Goal: Task Accomplishment & Management: Understand process/instructions

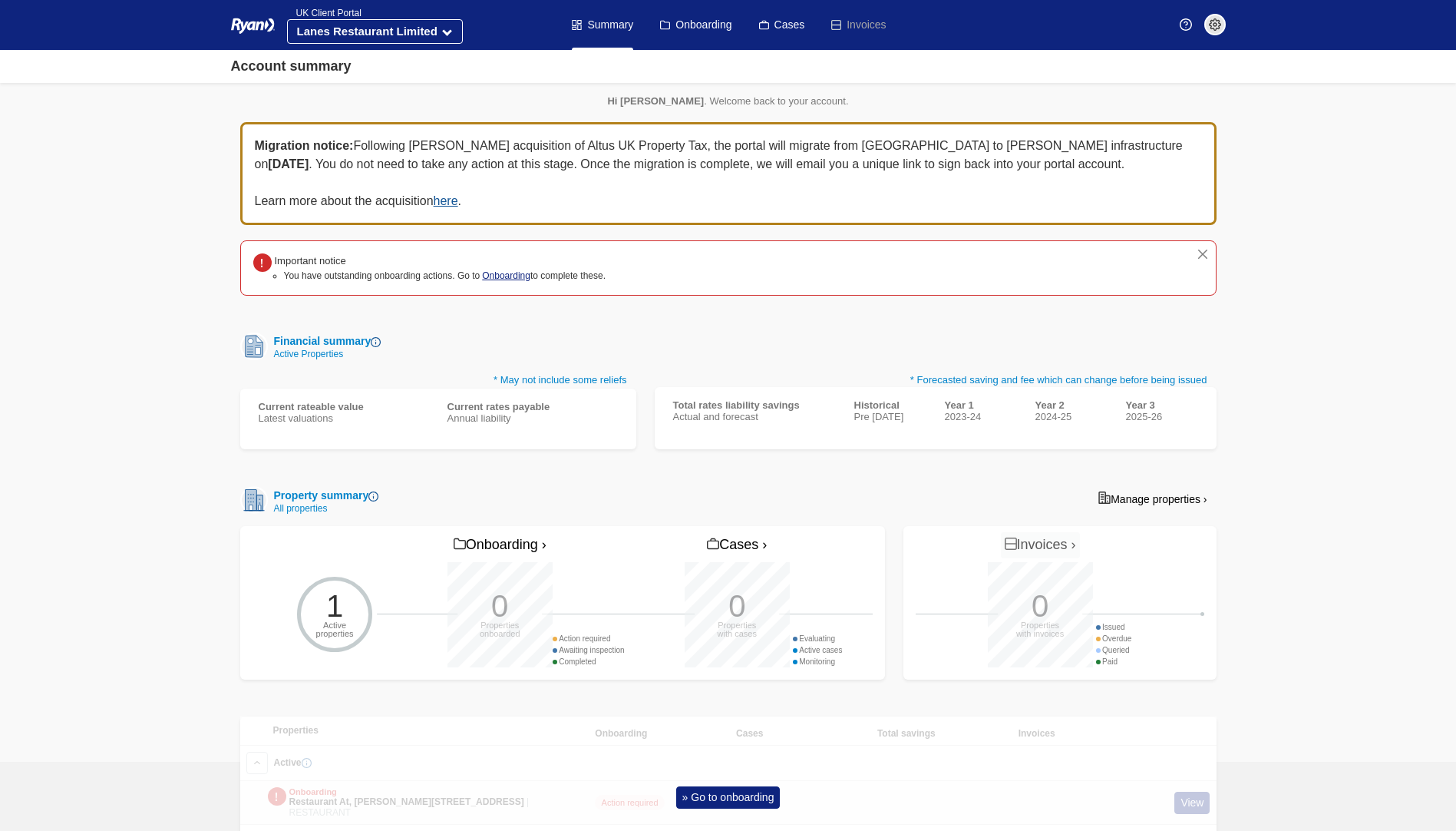
click at [496, 275] on link "Onboarding" at bounding box center [506, 275] width 48 height 11
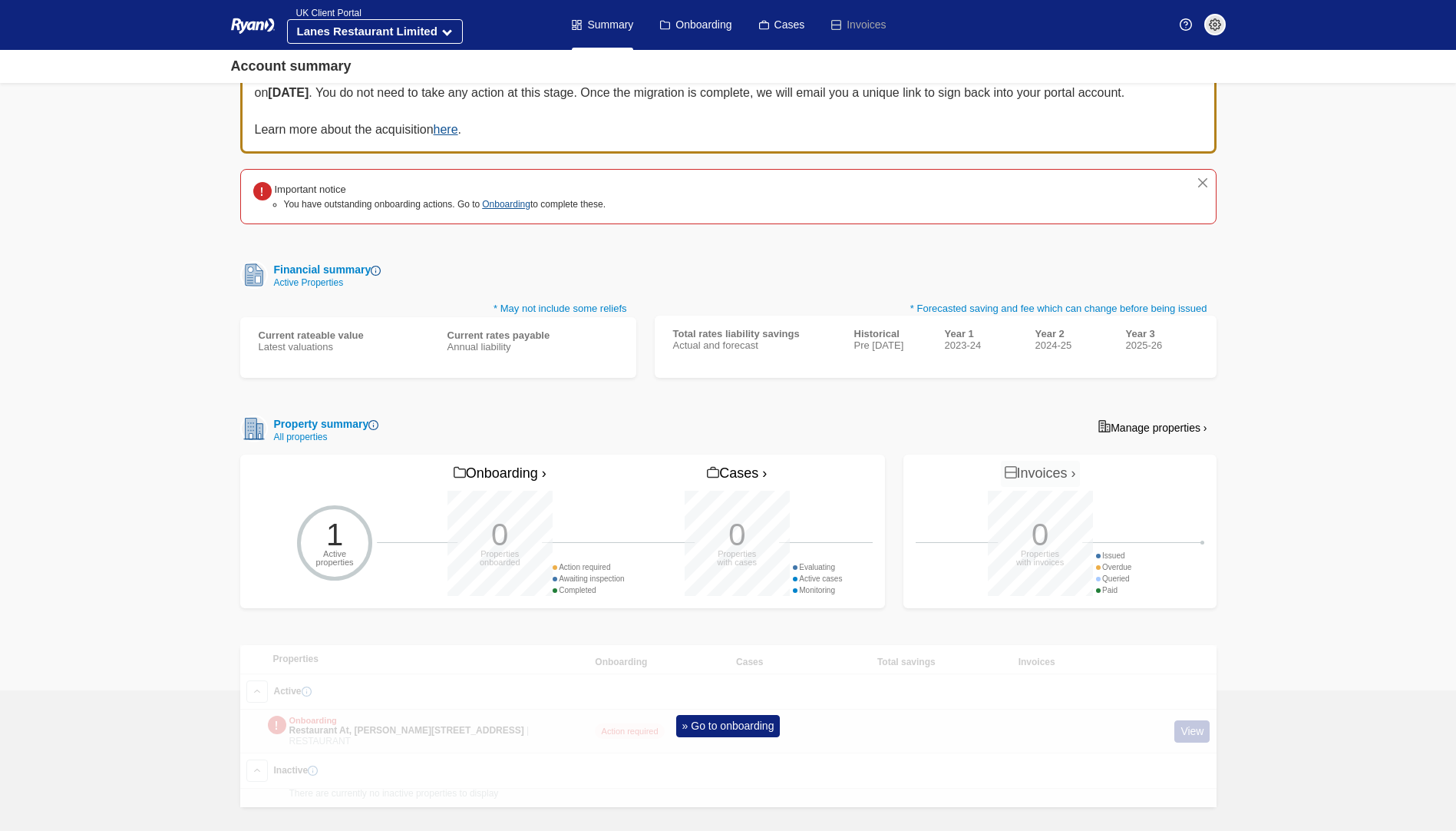
scroll to position [84, 0]
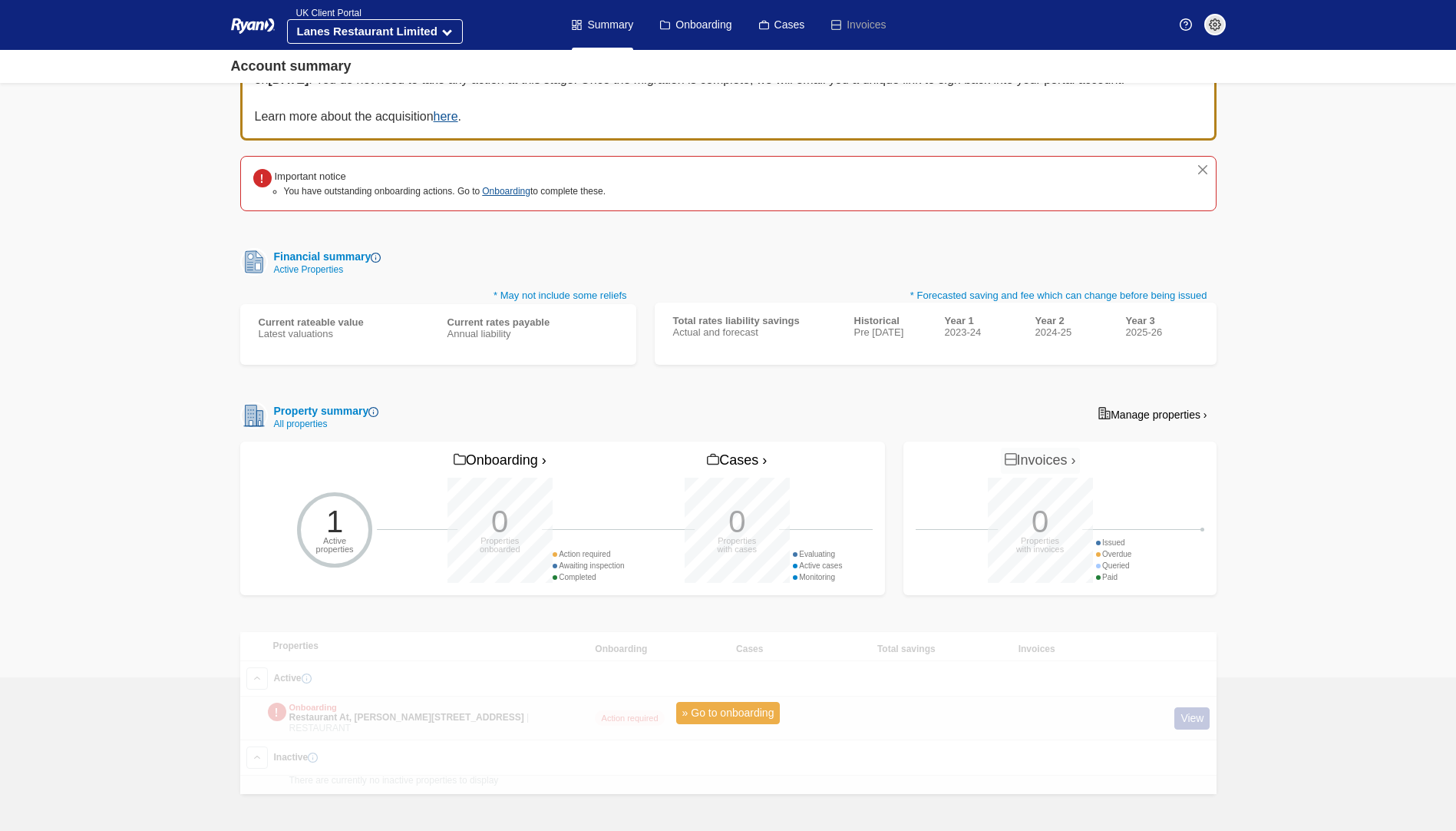
click at [727, 719] on link "» Go to onboarding" at bounding box center [728, 712] width 104 height 23
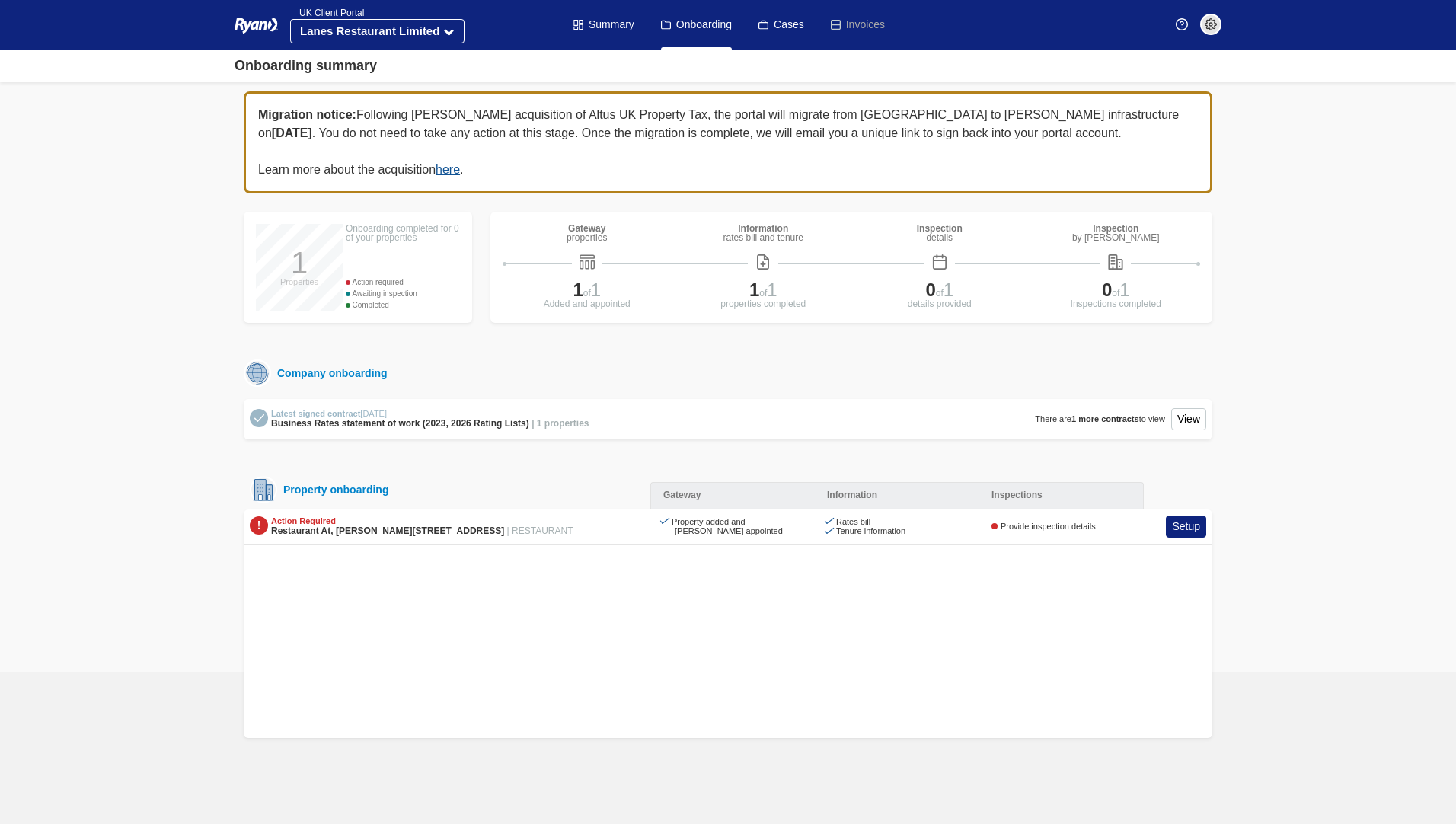
click at [1035, 527] on div "Provide inspection details" at bounding box center [1043, 526] width 104 height 10
